Goal: Information Seeking & Learning: Learn about a topic

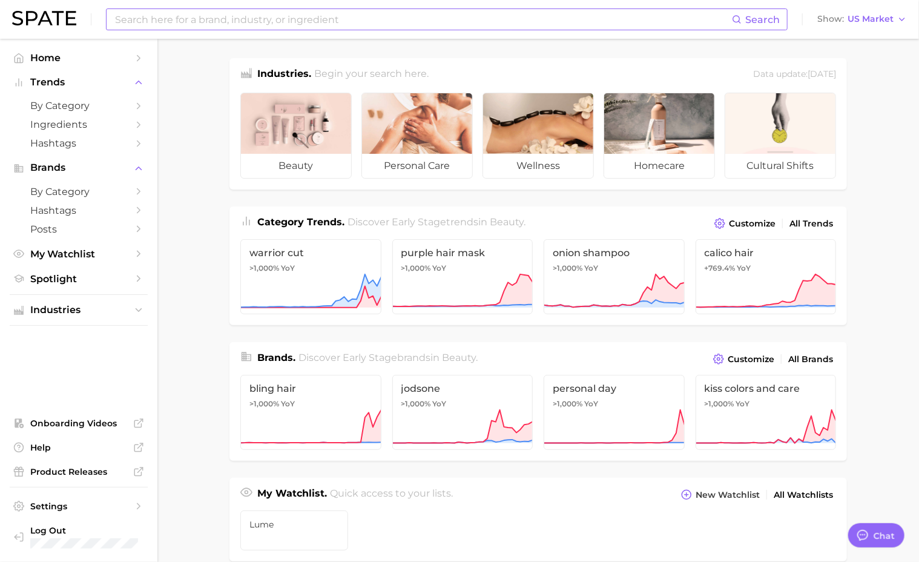
click at [156, 16] on input at bounding box center [423, 19] width 618 height 21
click at [143, 16] on input "sunscreen supplement" at bounding box center [423, 19] width 618 height 21
click at [218, 24] on input "sun supplement" at bounding box center [423, 19] width 618 height 21
click at [501, 56] on button "Suggest" at bounding box center [508, 50] width 70 height 20
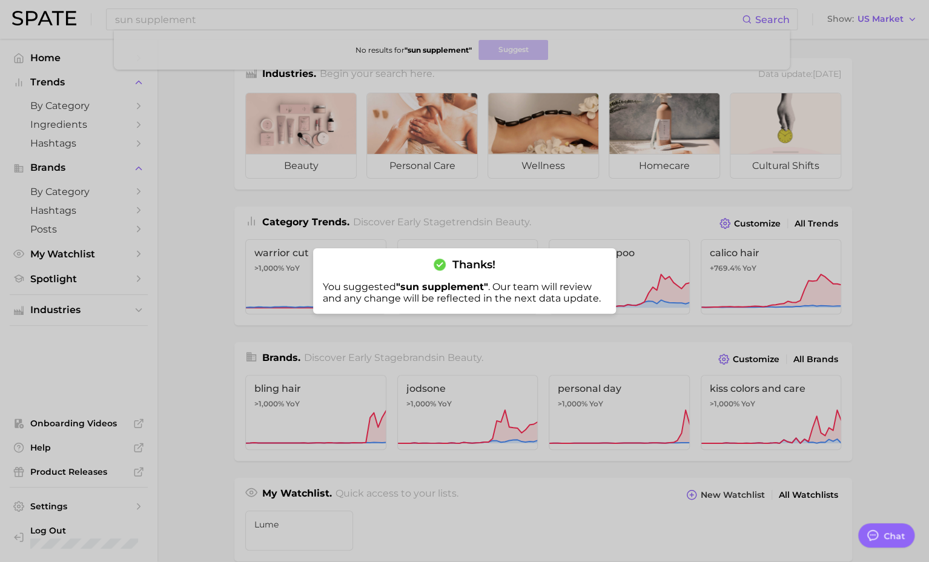
click at [222, 119] on div at bounding box center [464, 281] width 929 height 562
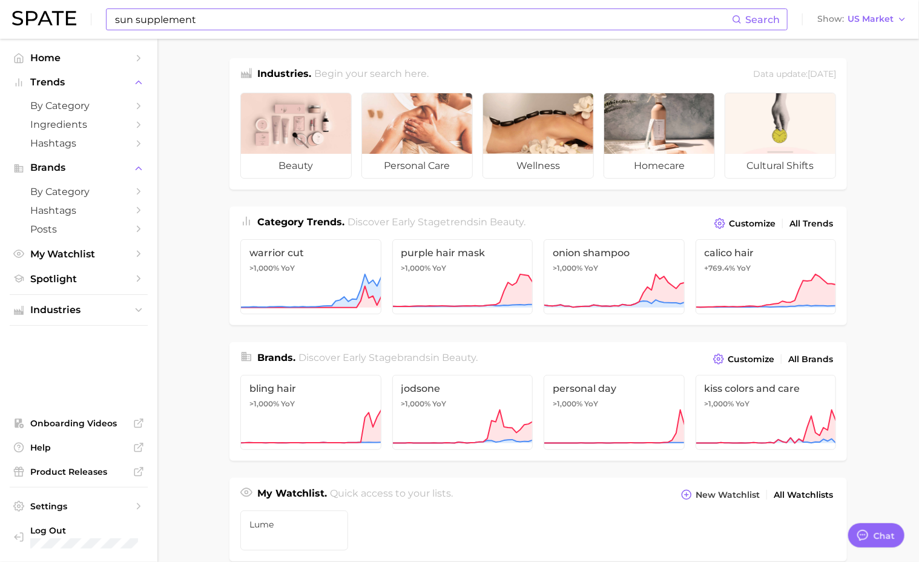
click at [155, 21] on input "sun supplement" at bounding box center [423, 19] width 618 height 21
drag, startPoint x: 198, startPoint y: 24, endPoint x: 87, endPoint y: 28, distance: 111.5
click at [87, 28] on div "sun supplement Search No results for " sun supplement " Suggest Show US Market" at bounding box center [459, 19] width 895 height 39
type input "heliocare"
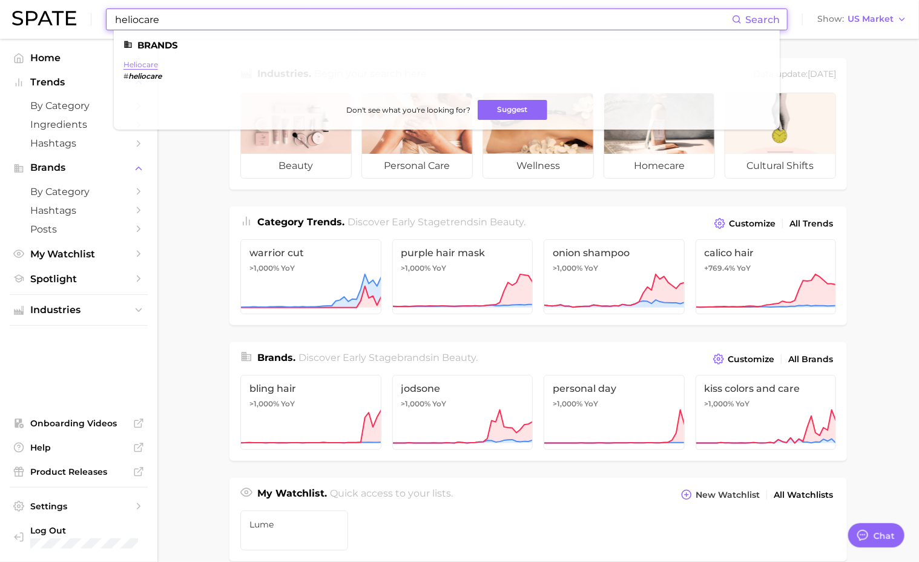
click at [131, 65] on link "heliocare" at bounding box center [140, 64] width 35 height 9
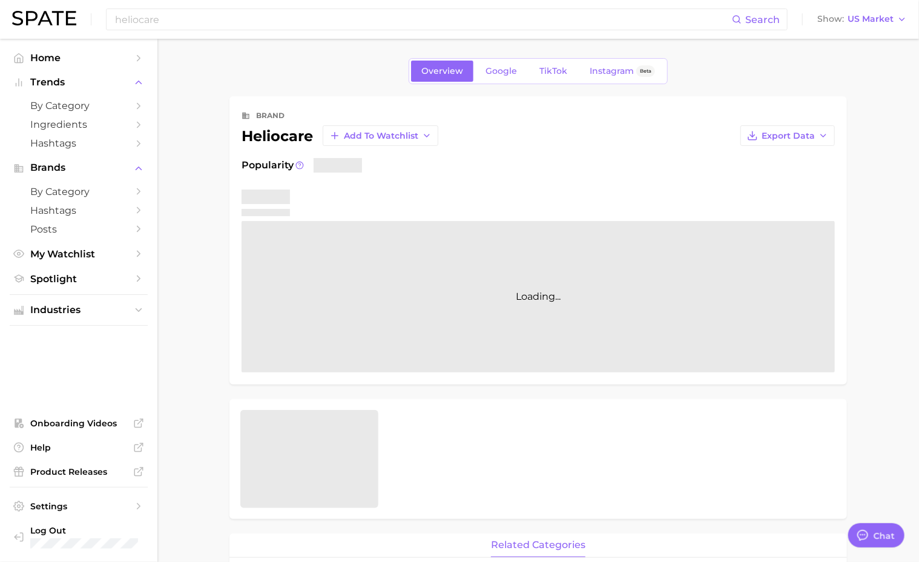
type textarea "x"
